Goal: Transaction & Acquisition: Purchase product/service

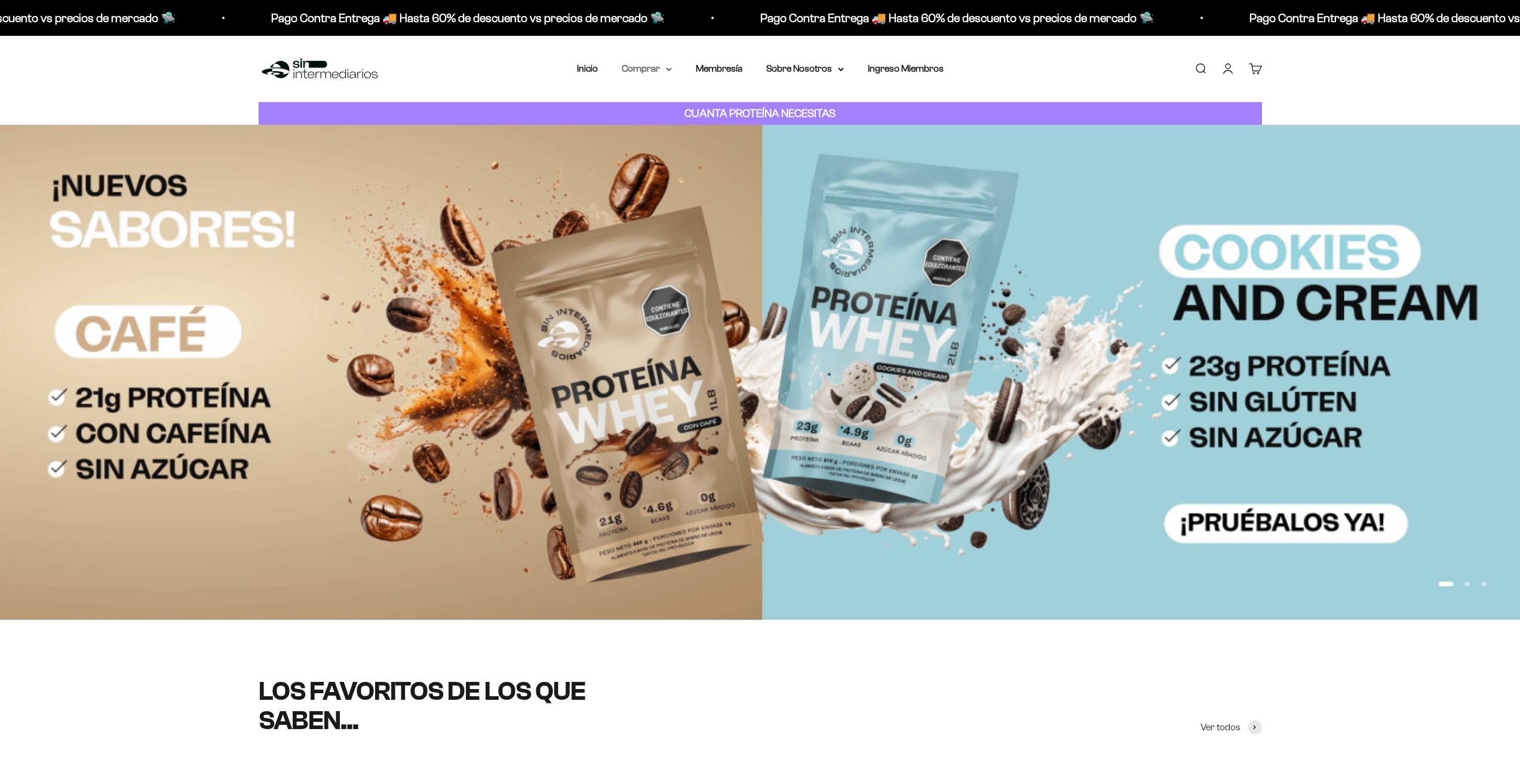
click at [644, 70] on summary "Comprar" at bounding box center [647, 69] width 50 height 15
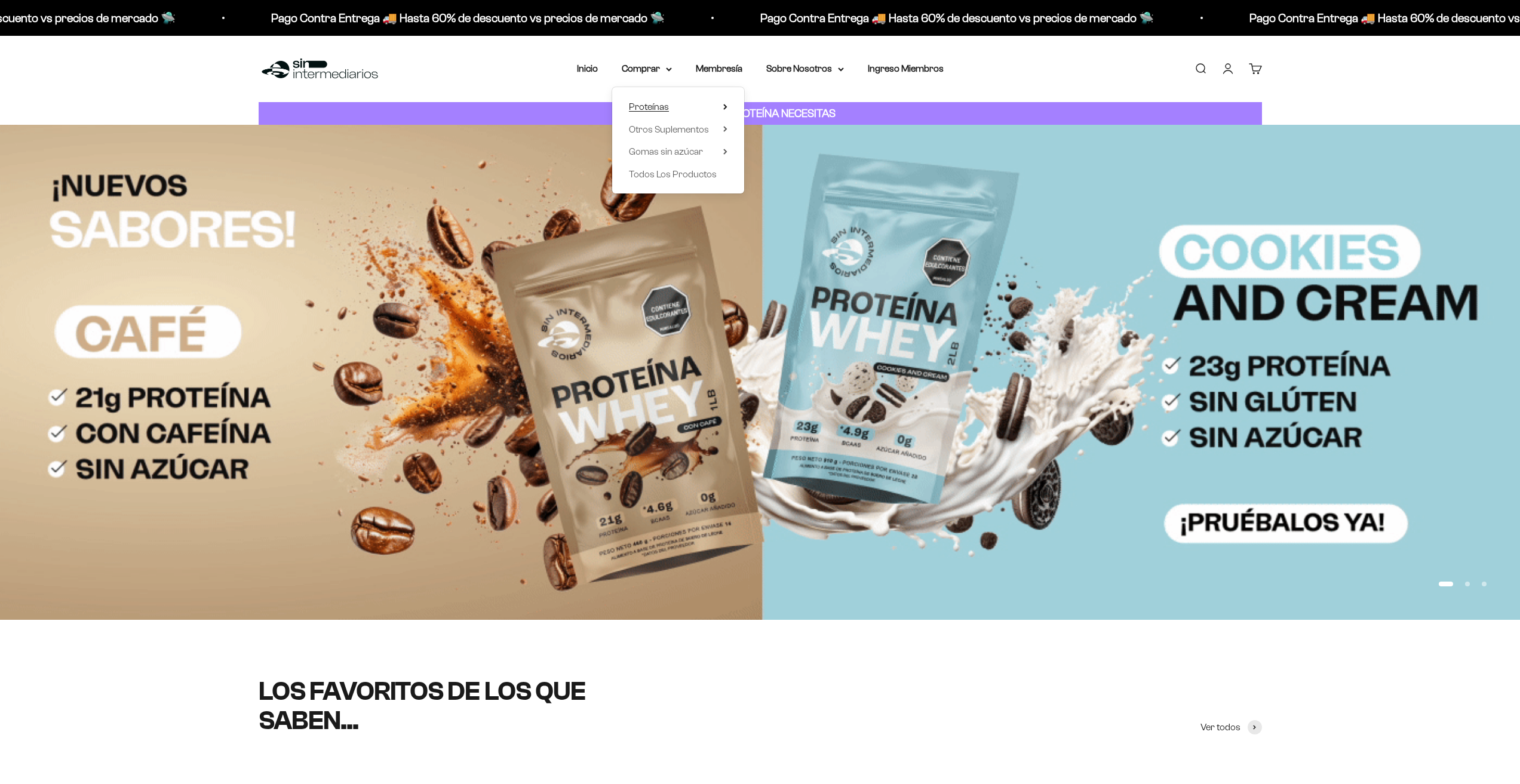
click at [672, 102] on summary "Proteínas" at bounding box center [678, 107] width 99 height 15
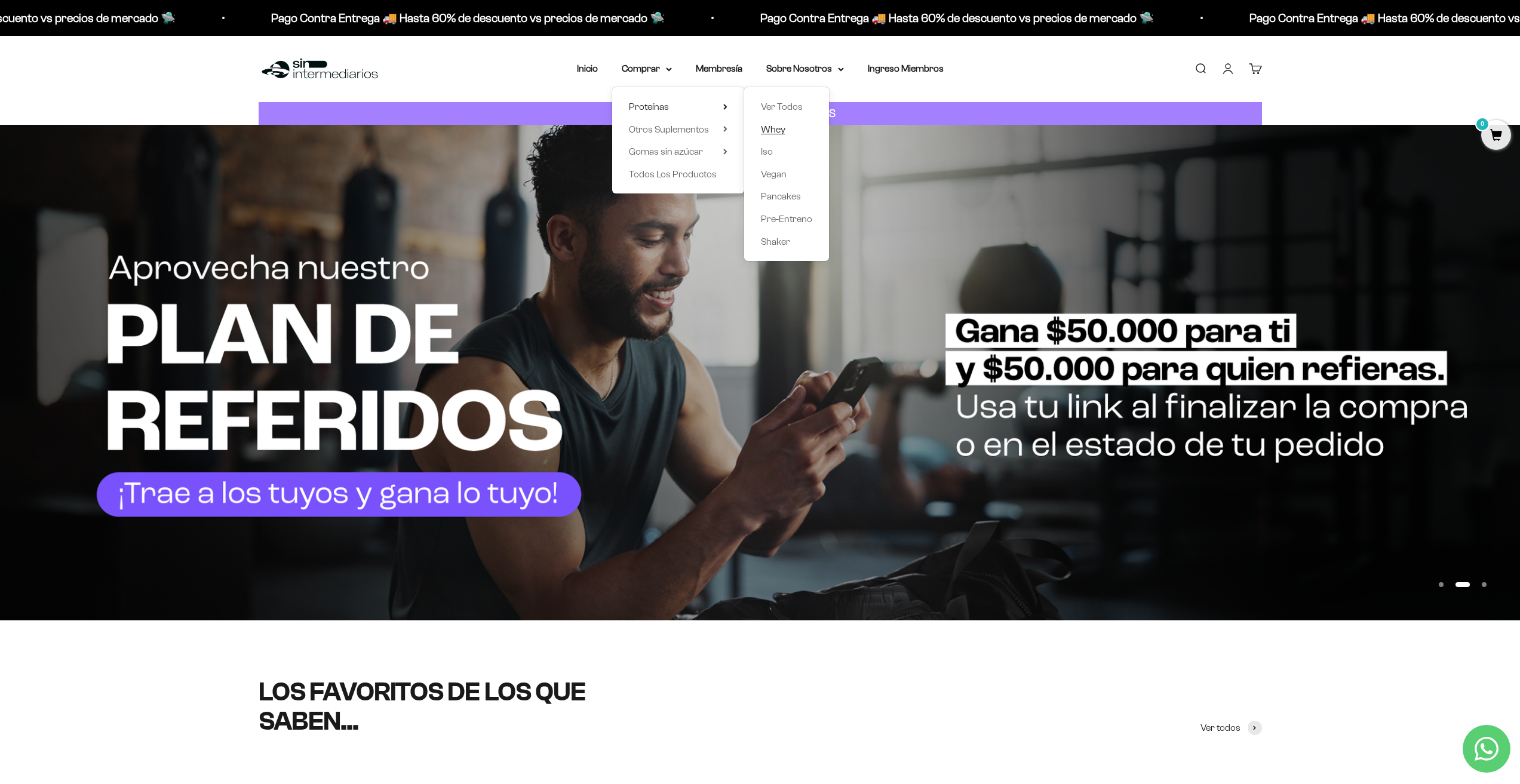
click at [777, 132] on span "Whey" at bounding box center [773, 128] width 24 height 10
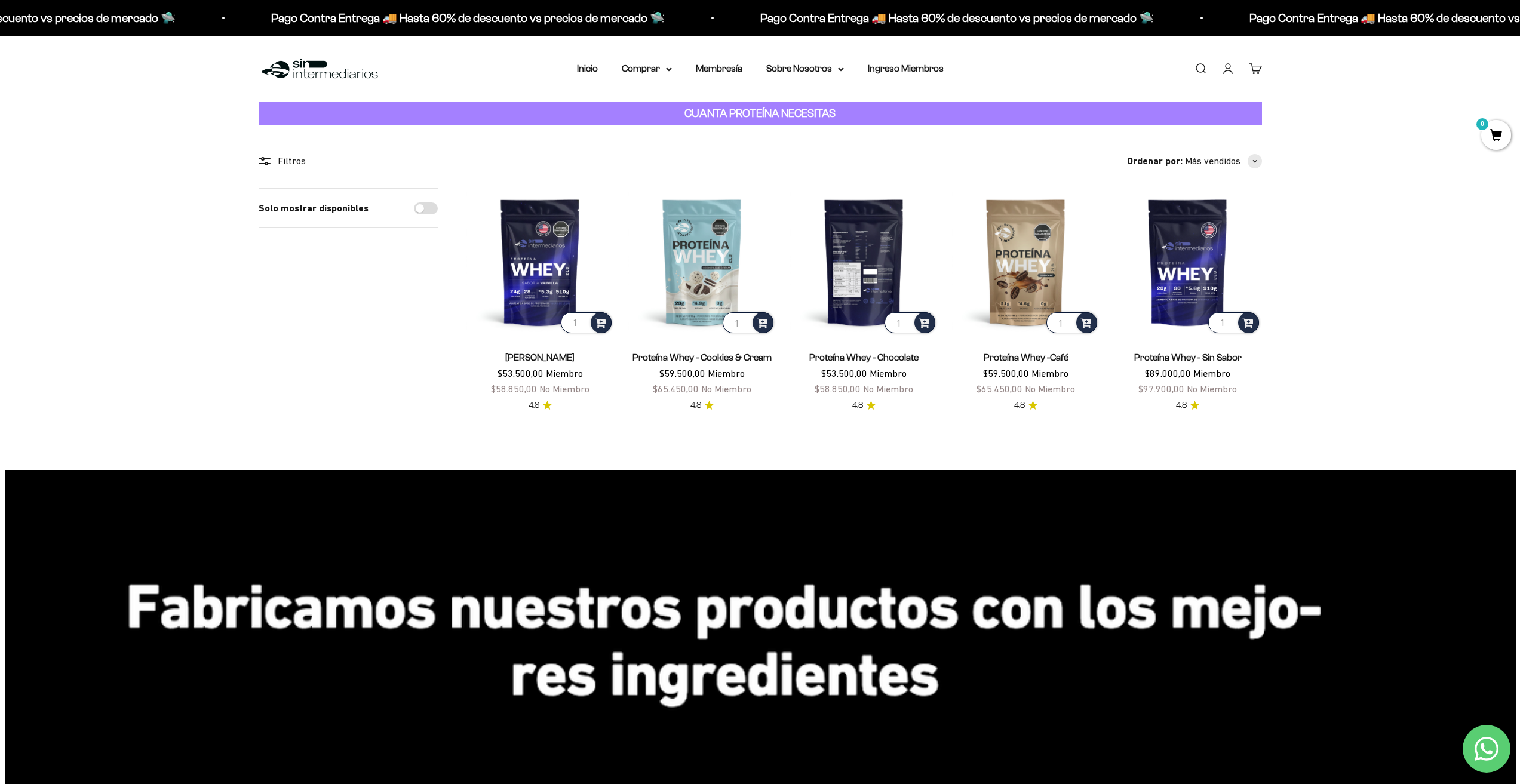
click at [900, 261] on img at bounding box center [864, 262] width 148 height 148
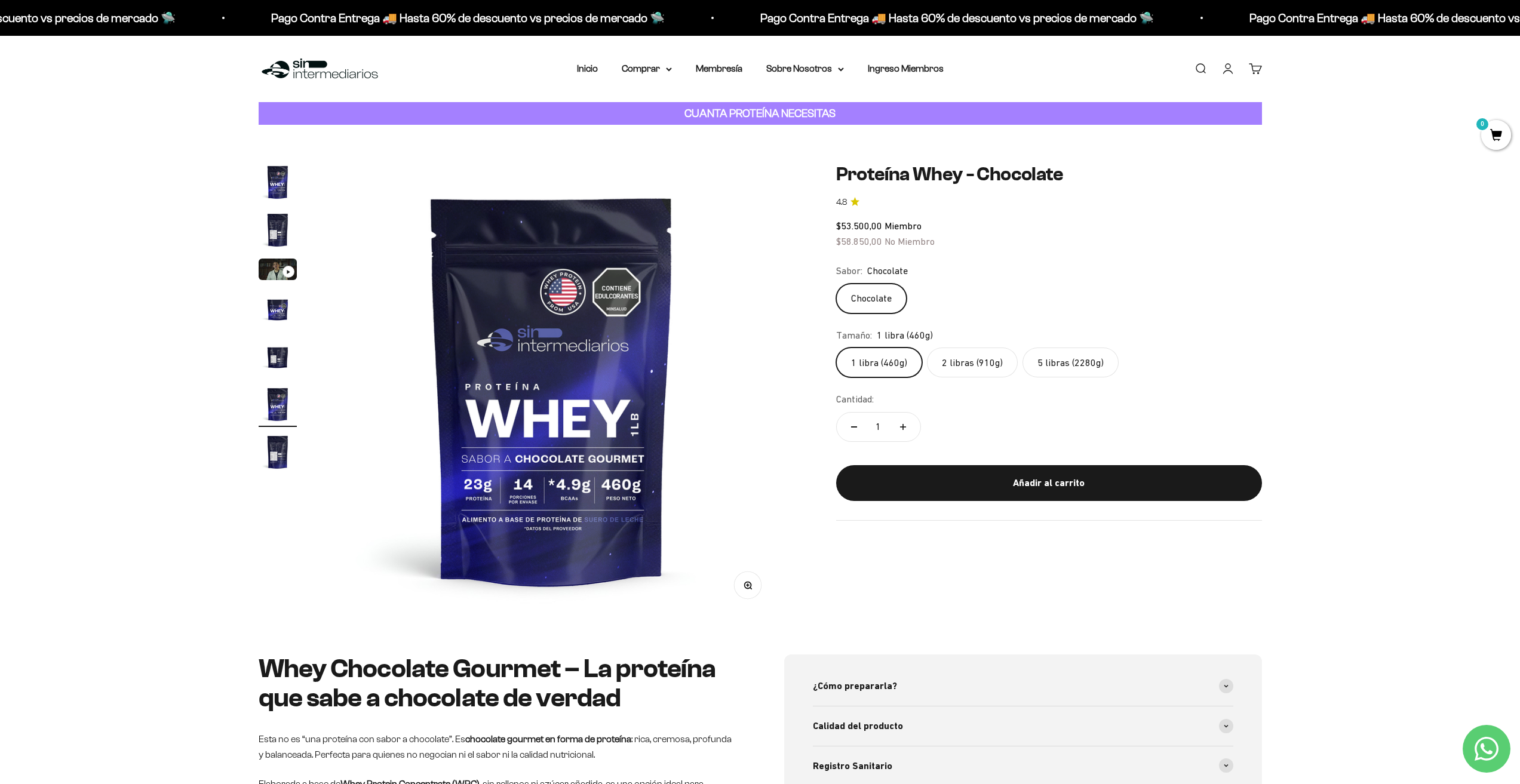
click at [279, 220] on img "Ir al artículo 2" at bounding box center [278, 230] width 38 height 38
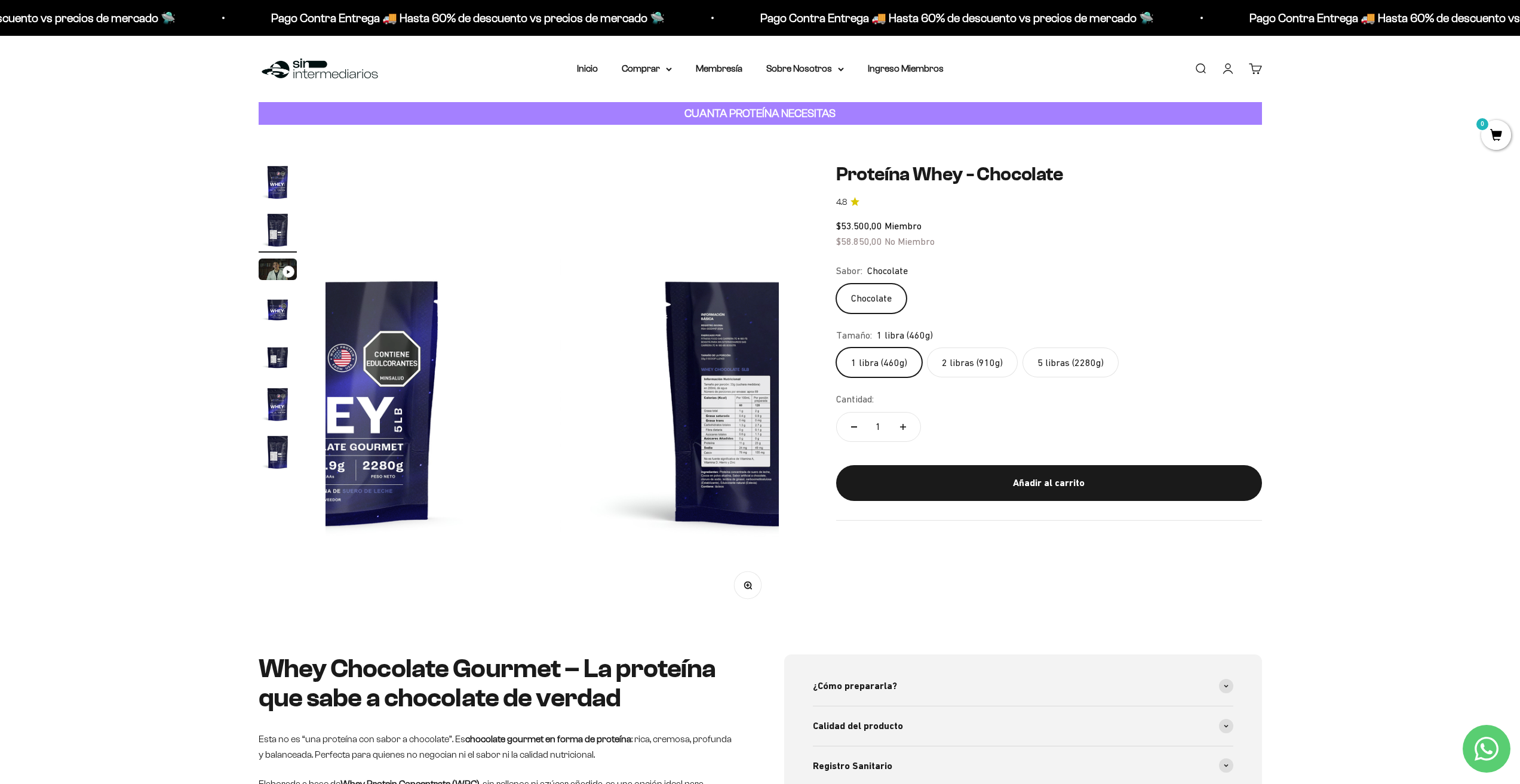
scroll to position [0, 906]
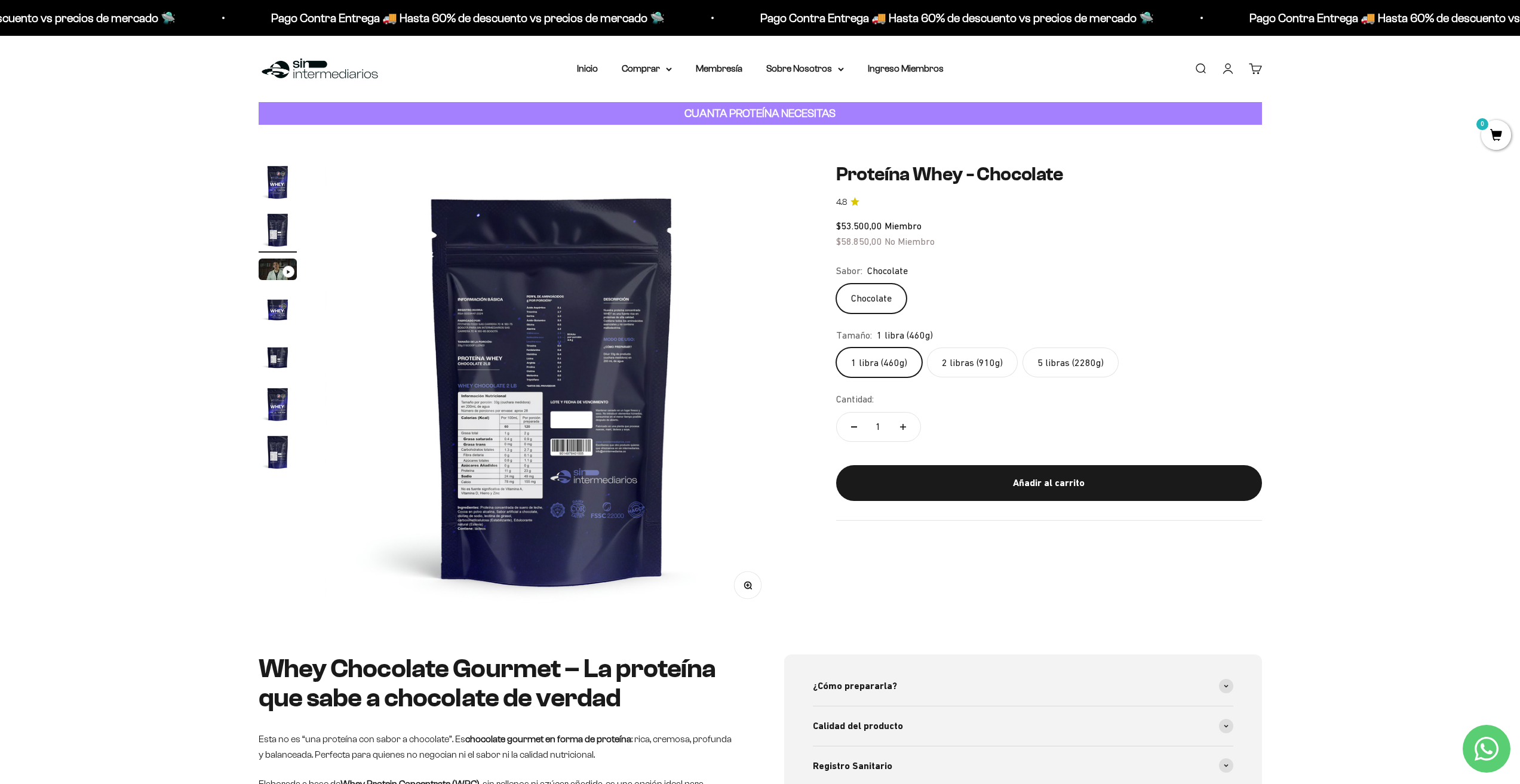
click at [485, 459] on img at bounding box center [552, 389] width 454 height 454
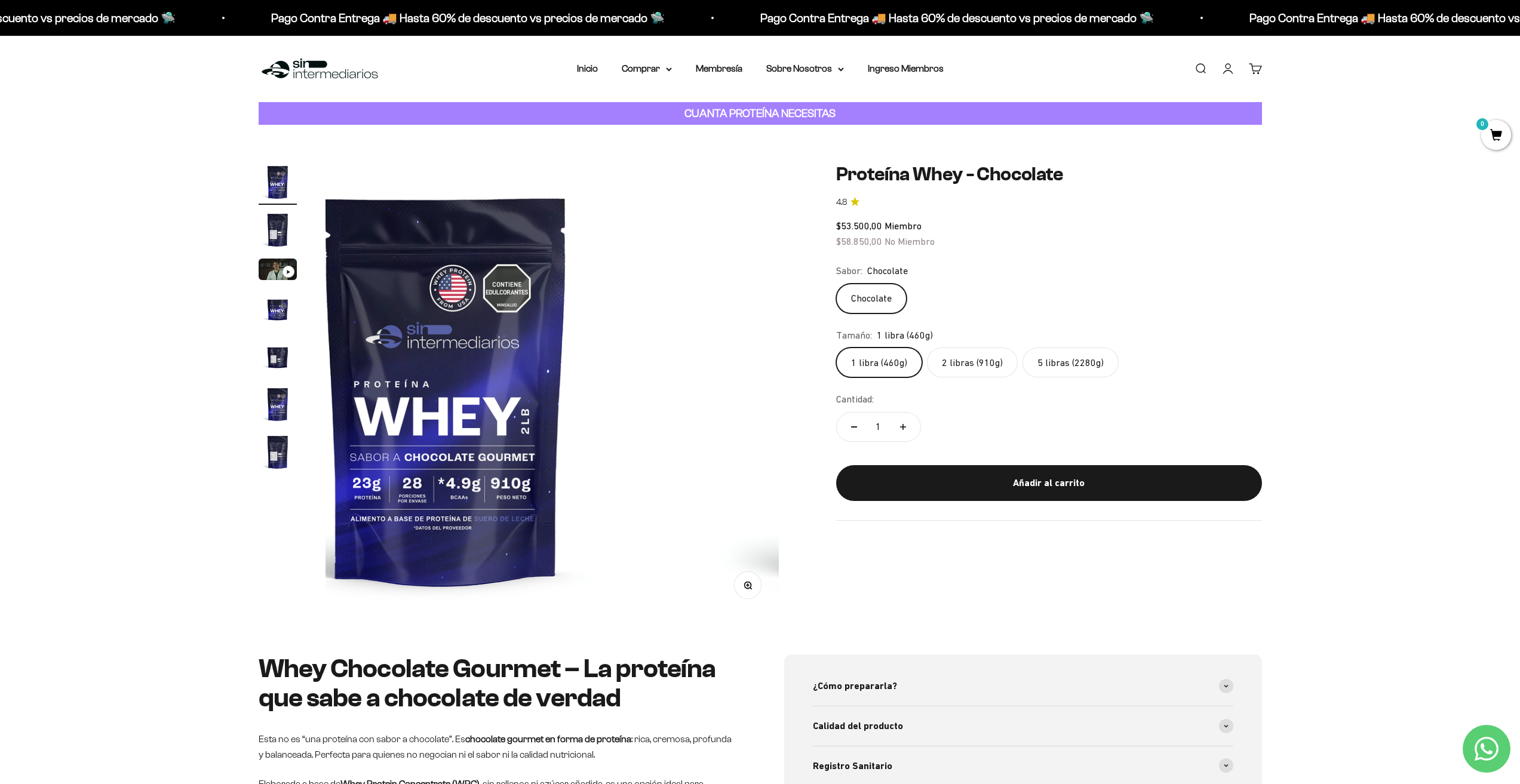
scroll to position [0, 0]
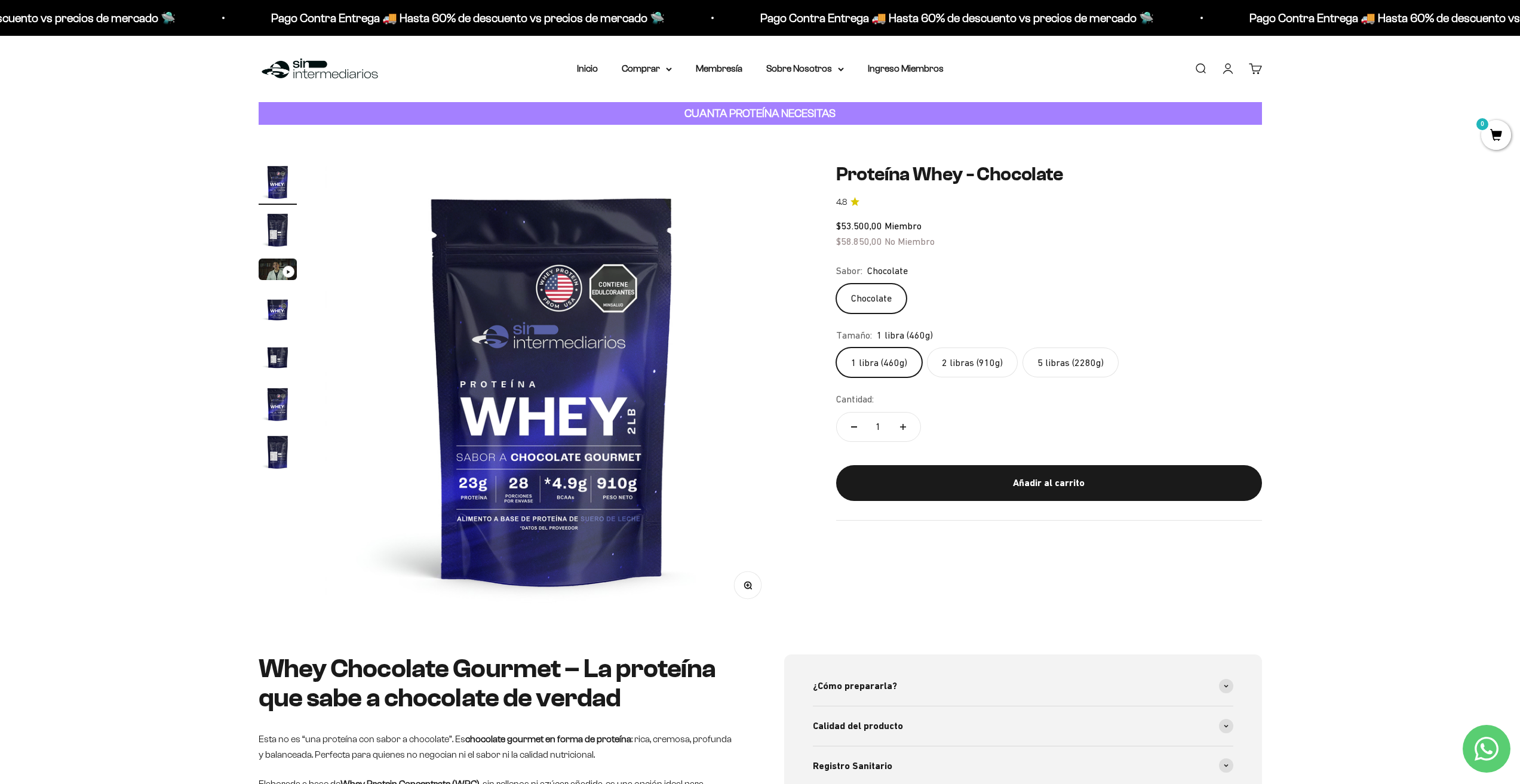
click at [738, 490] on img at bounding box center [552, 389] width 454 height 454
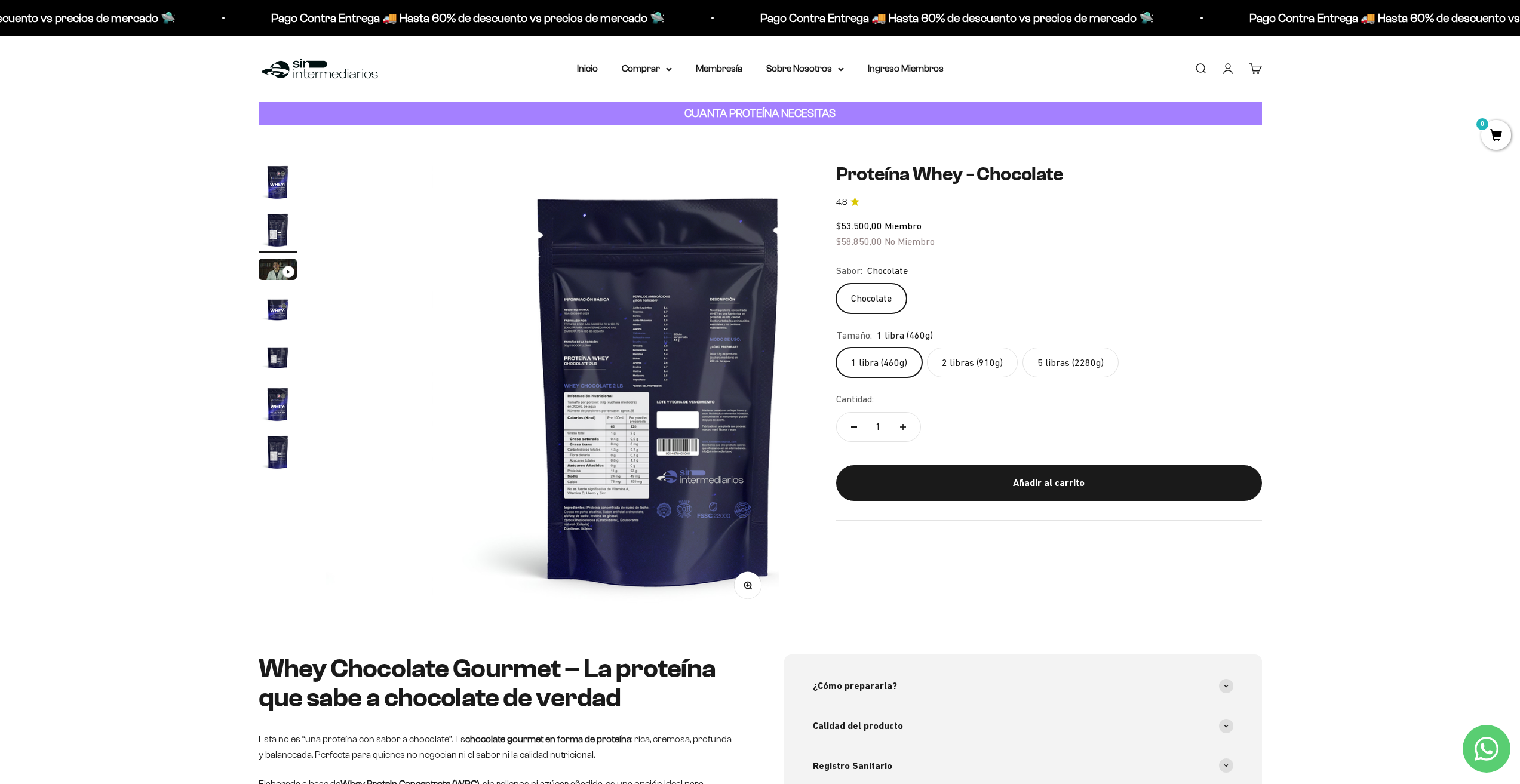
scroll to position [0, 467]
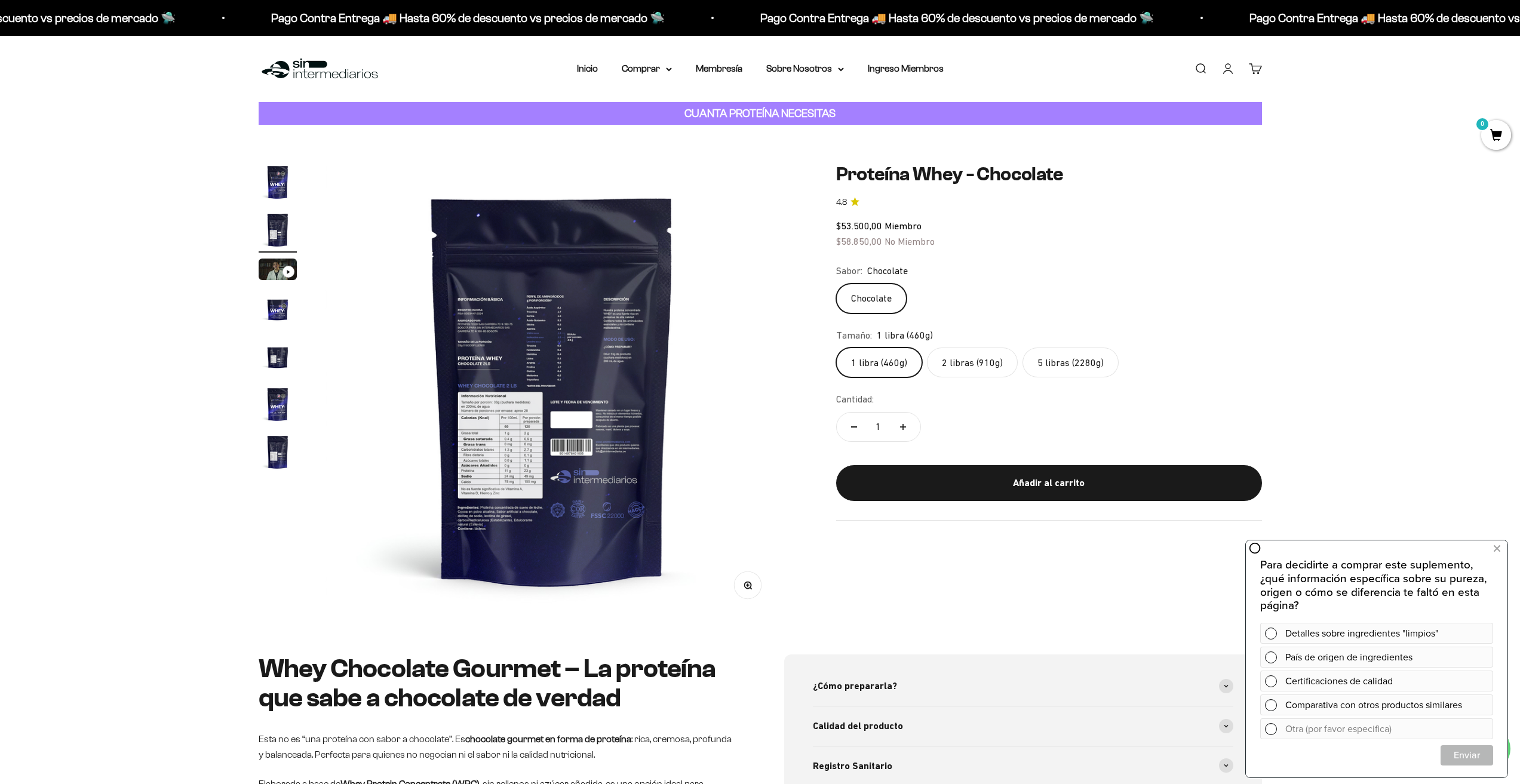
click at [746, 587] on icon "button" at bounding box center [747, 585] width 8 height 8
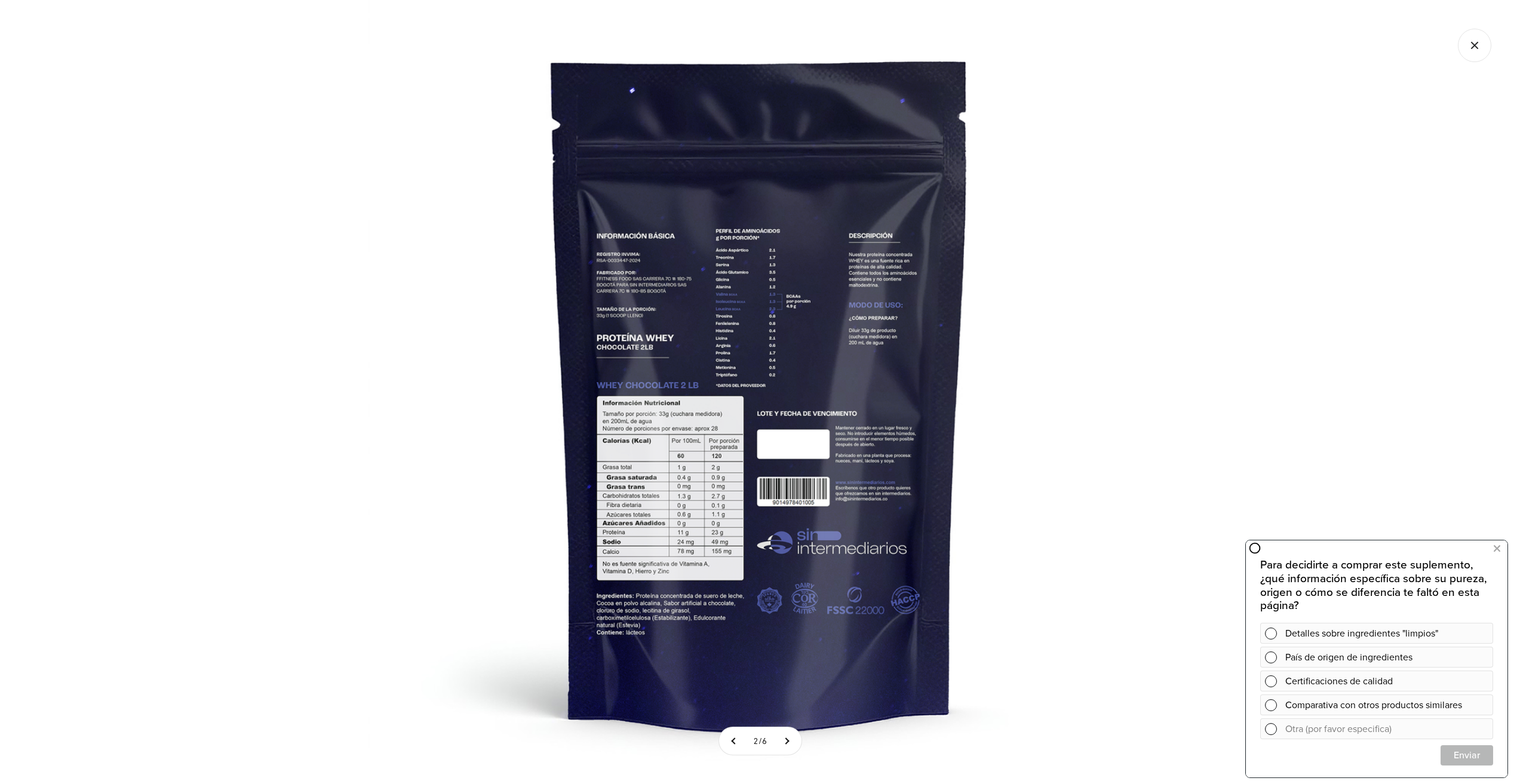
click at [720, 538] on img at bounding box center [760, 392] width 784 height 784
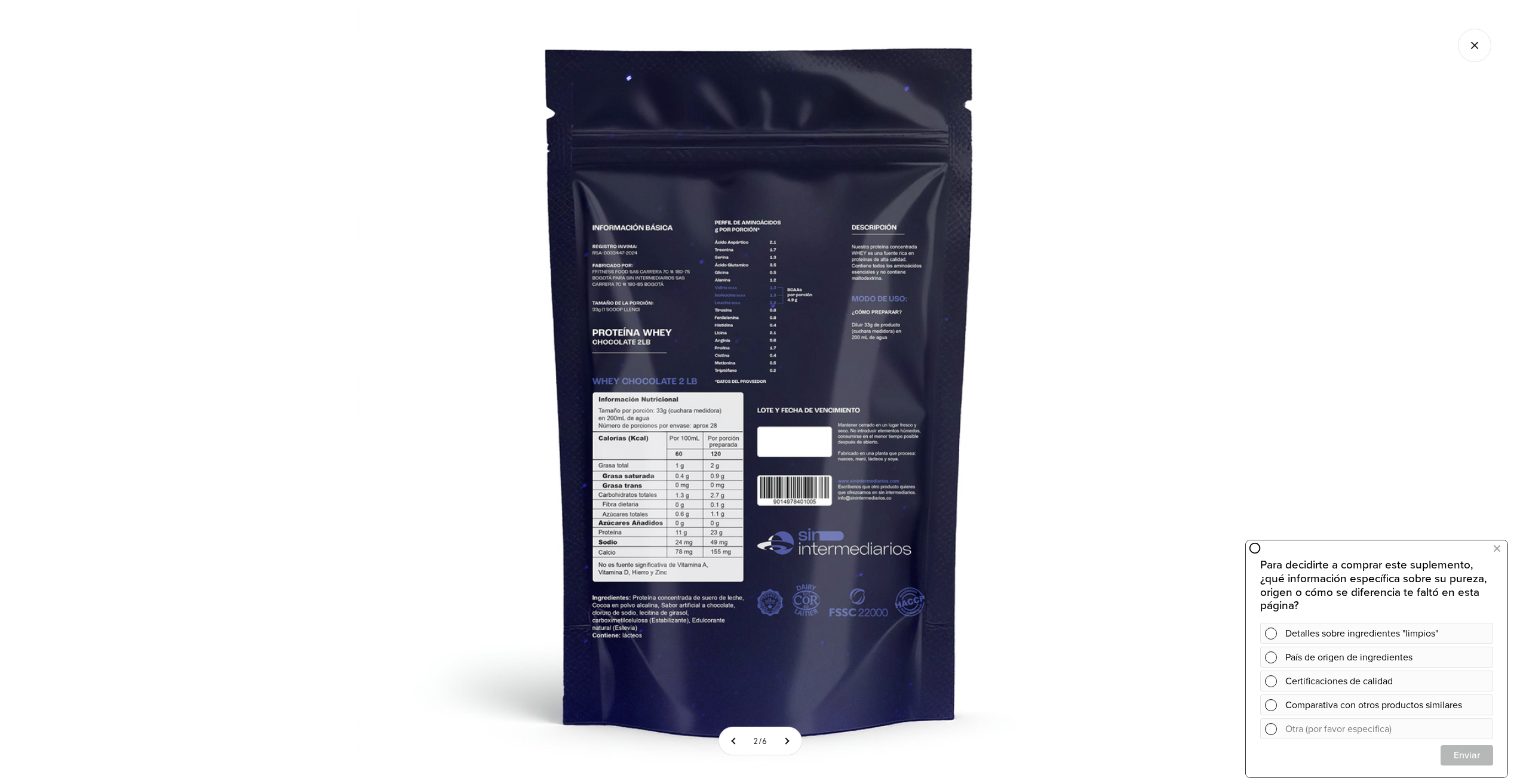
click at [686, 558] on img at bounding box center [760, 388] width 806 height 806
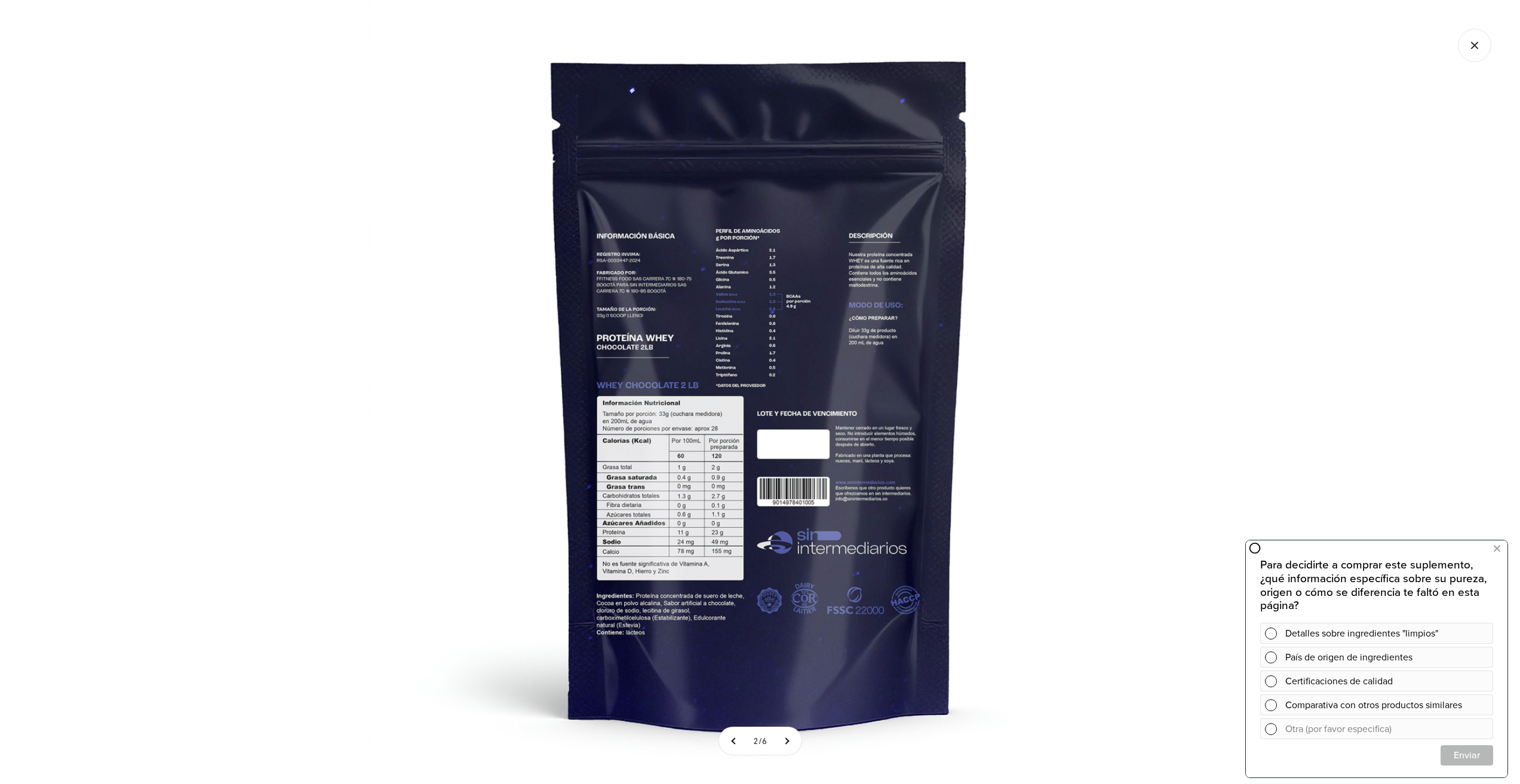
click at [1332, 436] on div at bounding box center [760, 392] width 1520 height 784
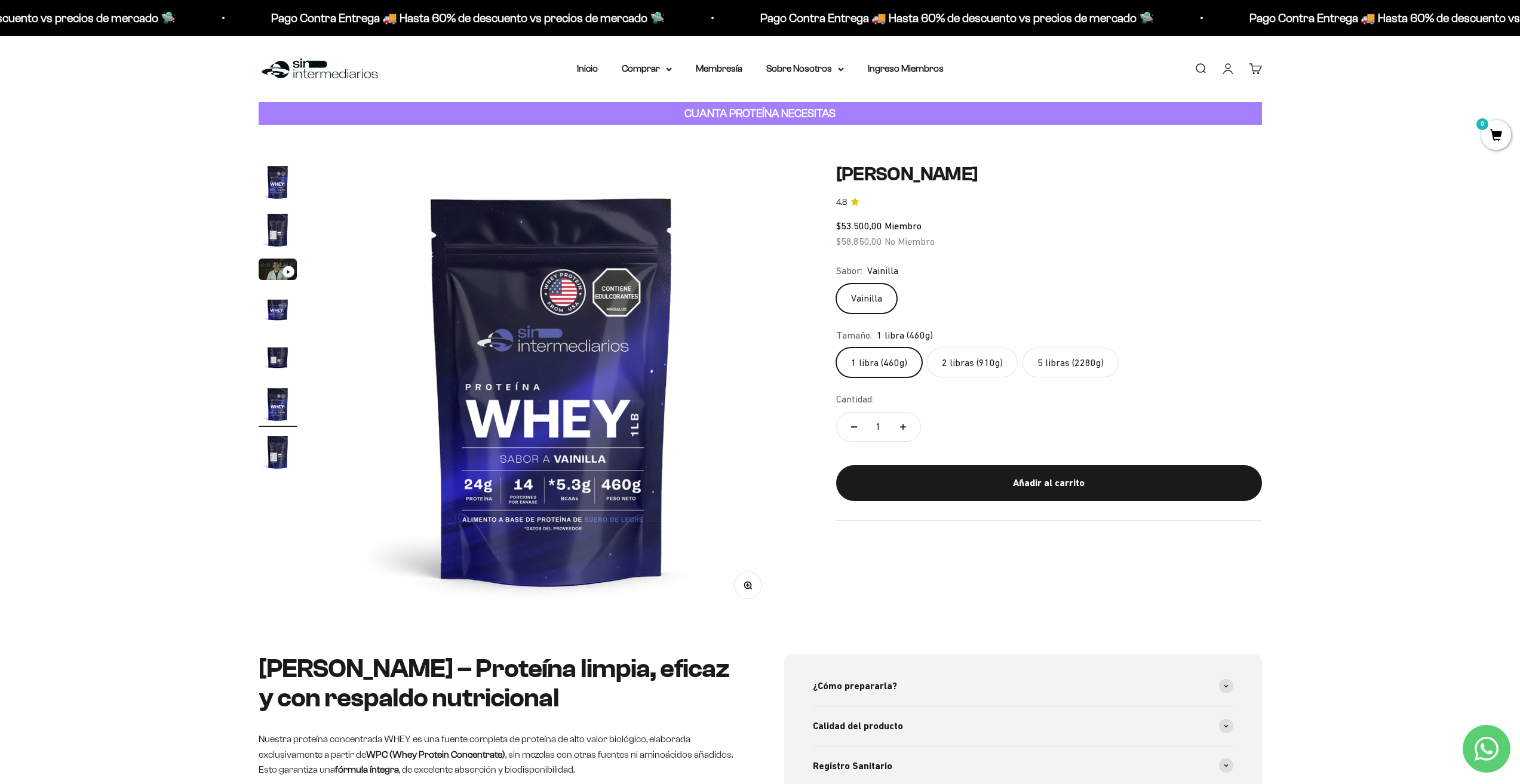
click at [287, 216] on img "Ir al artículo 2" at bounding box center [278, 230] width 38 height 38
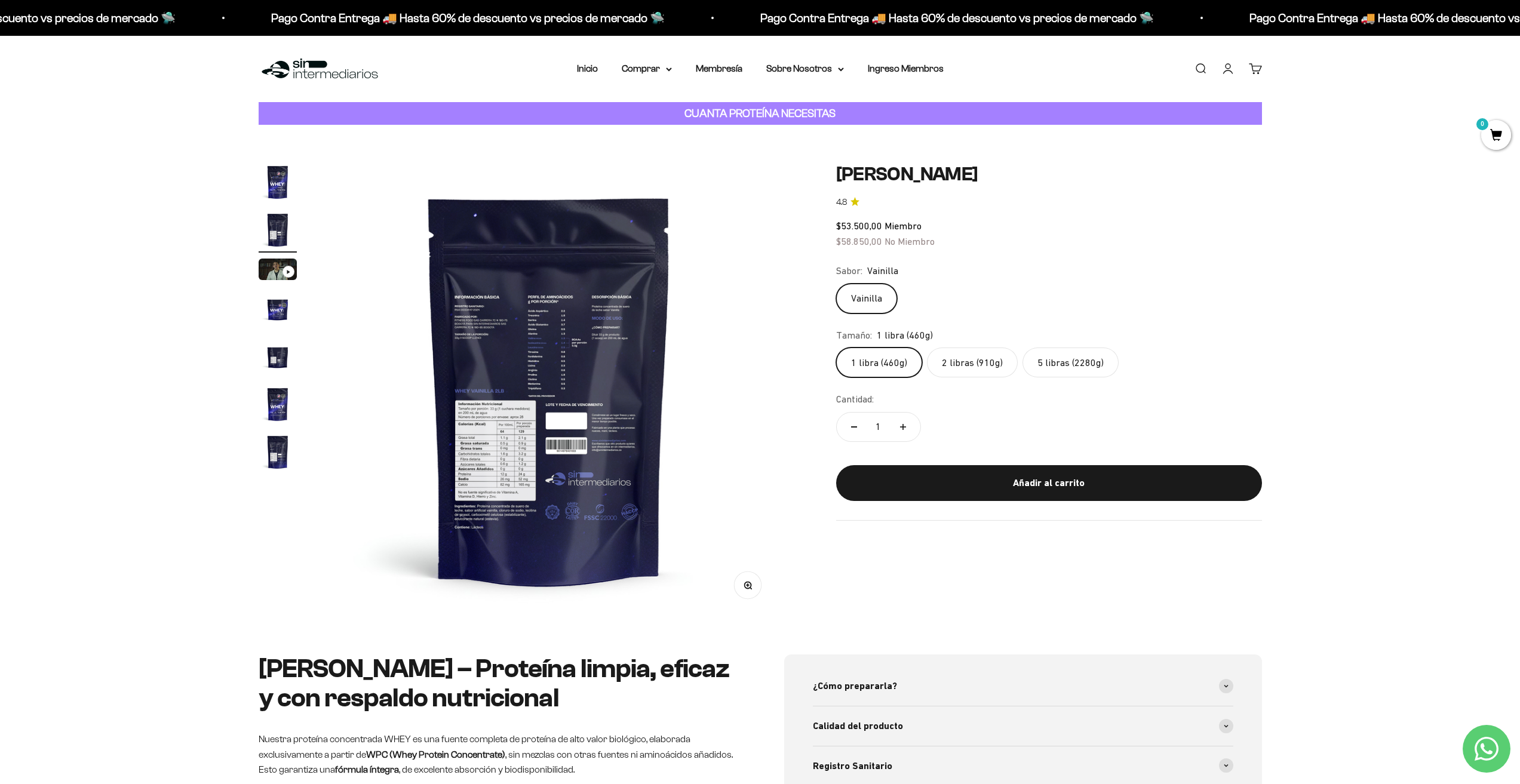
scroll to position [0, 467]
